Goal: Find specific page/section

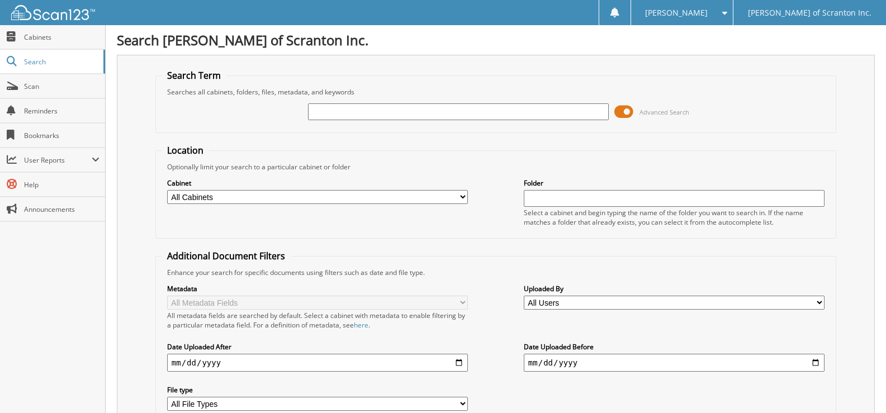
click at [338, 107] on input "text" at bounding box center [458, 111] width 301 height 17
type input "75285"
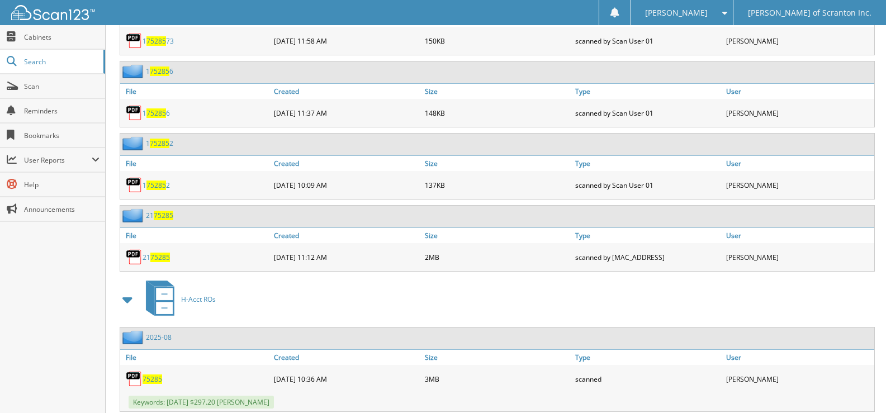
scroll to position [1190, 0]
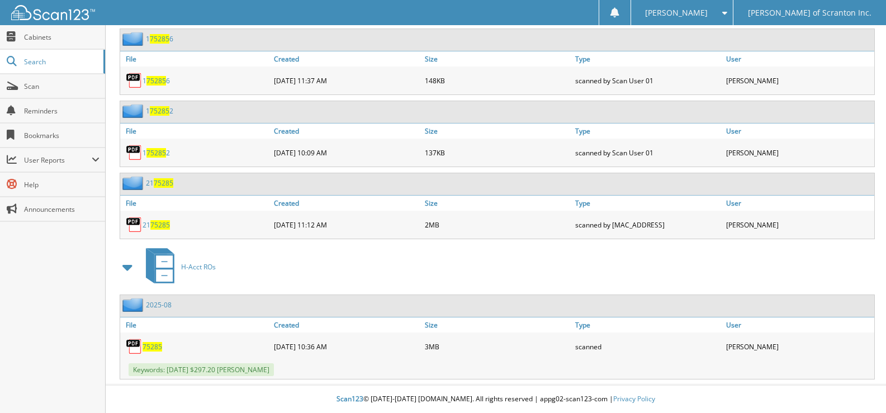
click at [157, 353] on div "75285" at bounding box center [195, 347] width 151 height 22
click at [157, 350] on span "75285" at bounding box center [153, 347] width 20 height 10
click at [50, 97] on link "Scan" at bounding box center [52, 86] width 105 height 24
